Goal: Navigation & Orientation: Understand site structure

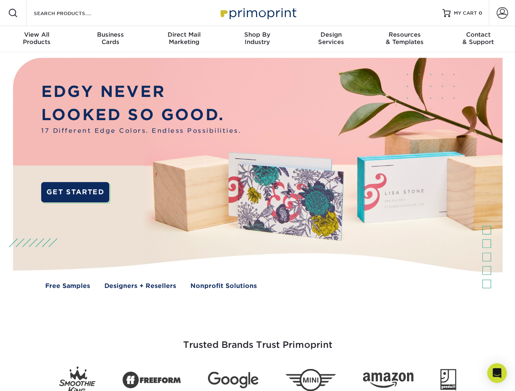
click at [257, 196] on img at bounding box center [257, 179] width 510 height 255
click at [13, 13] on span at bounding box center [13, 13] width 10 height 10
click at [502, 13] on span at bounding box center [502, 12] width 11 height 11
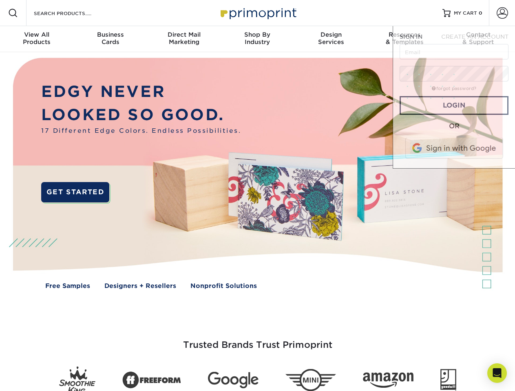
click at [37, 39] on div "View All Products" at bounding box center [36, 38] width 73 height 15
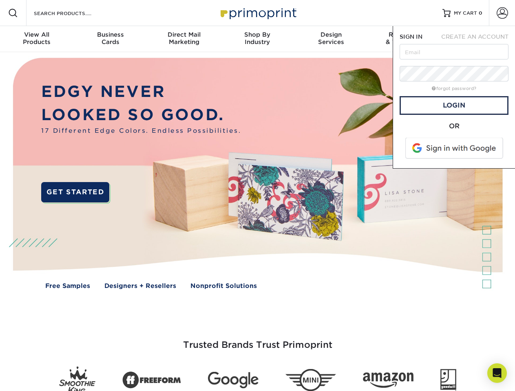
click at [110, 39] on div "Business Cards" at bounding box center [109, 38] width 73 height 15
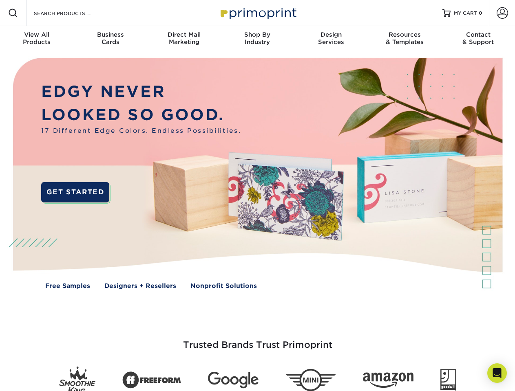
click at [184, 39] on div "Direct Mail Marketing" at bounding box center [183, 38] width 73 height 15
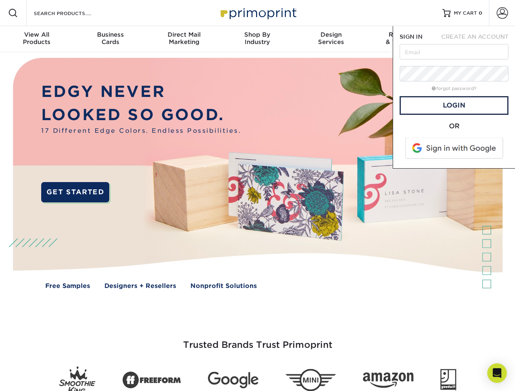
click at [257, 39] on div "Shop By Industry" at bounding box center [257, 38] width 73 height 15
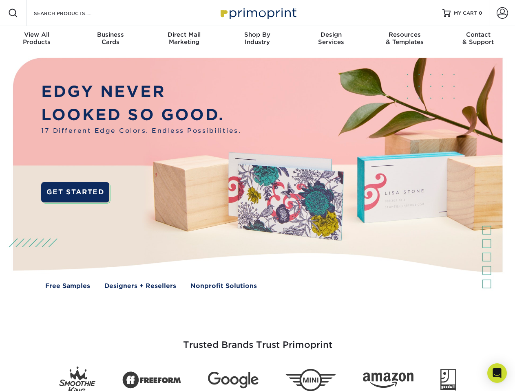
click at [331, 39] on div "Design Services" at bounding box center [330, 38] width 73 height 15
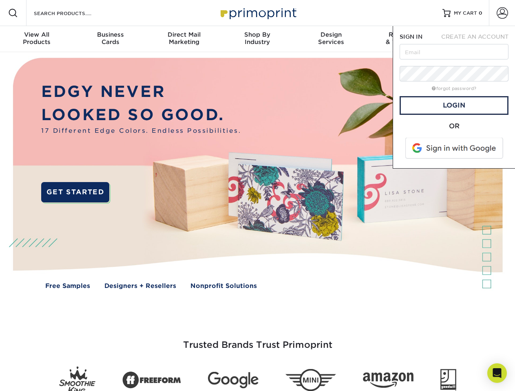
click at [404, 39] on span "SIGN IN" at bounding box center [411, 36] width 23 height 7
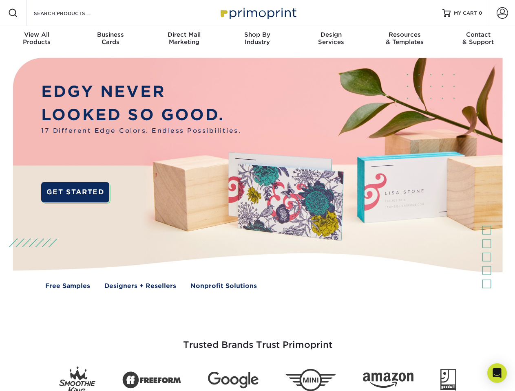
click at [478, 39] on div "Contact & Support" at bounding box center [477, 38] width 73 height 15
